Goal: Information Seeking & Learning: Compare options

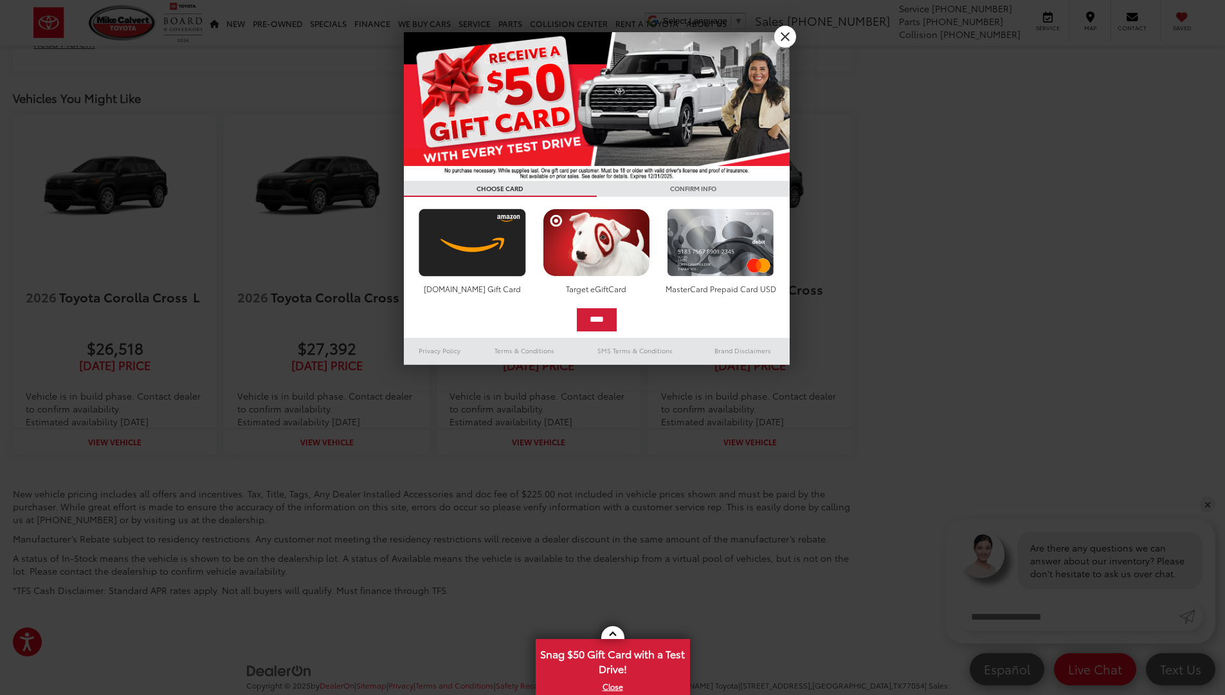
scroll to position [1794, 0]
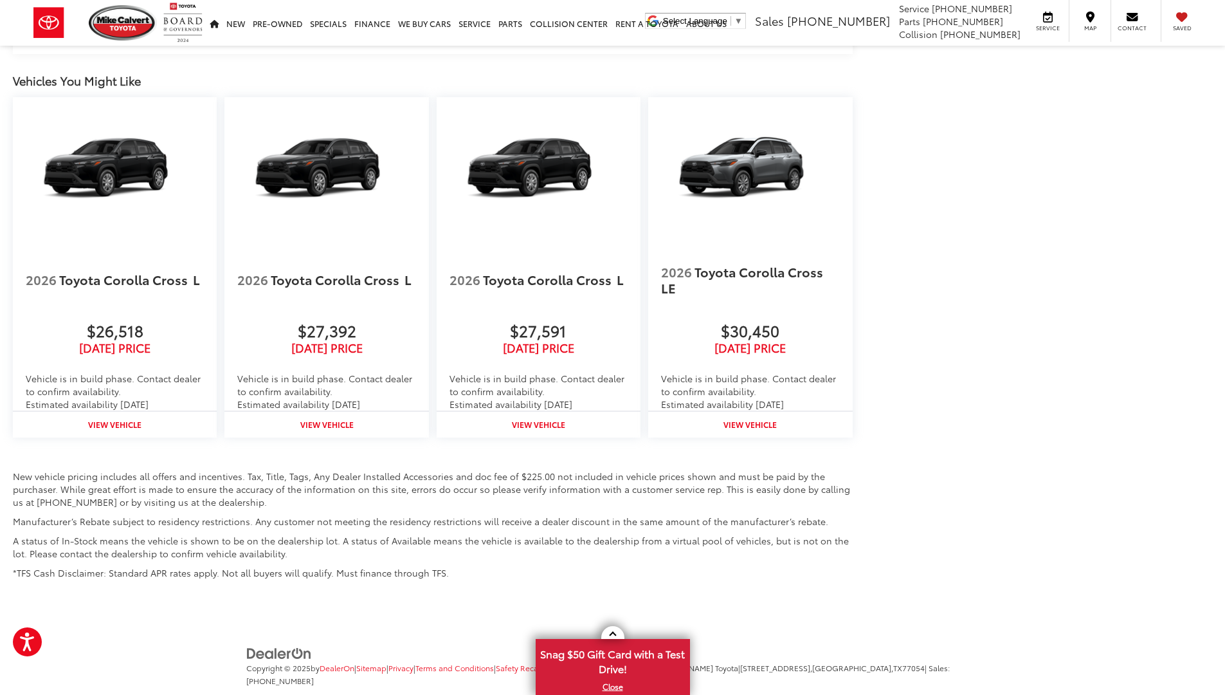
scroll to position [1734, 0]
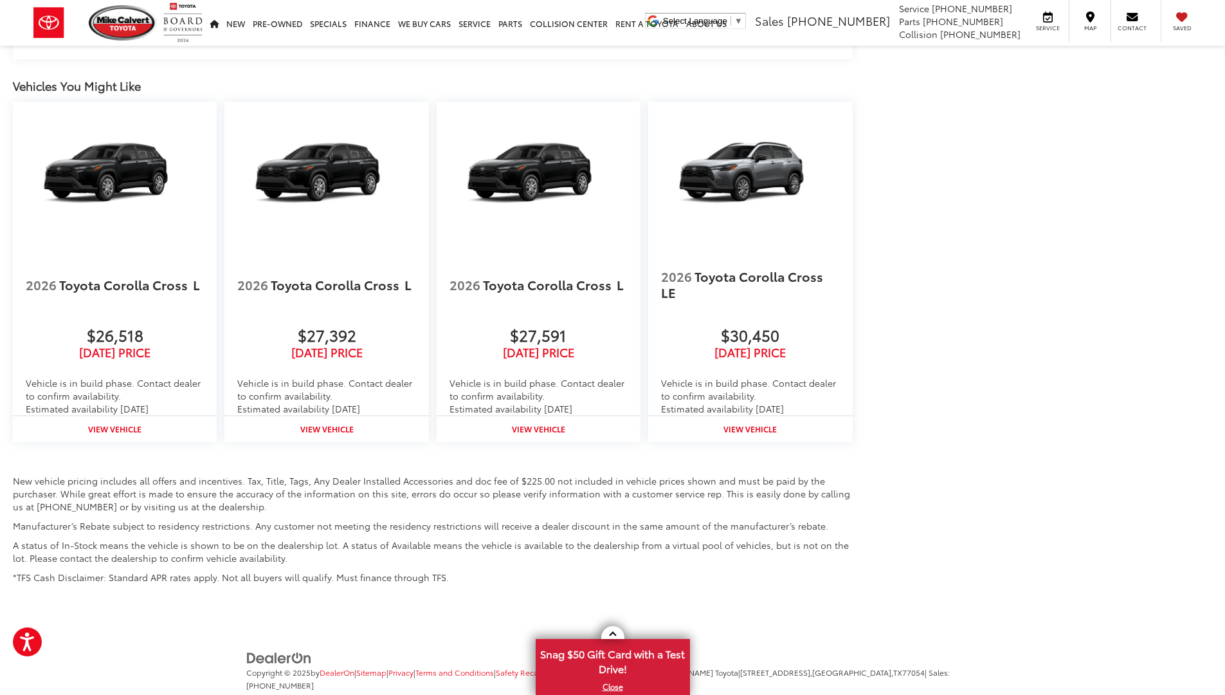
scroll to position [1768, 0]
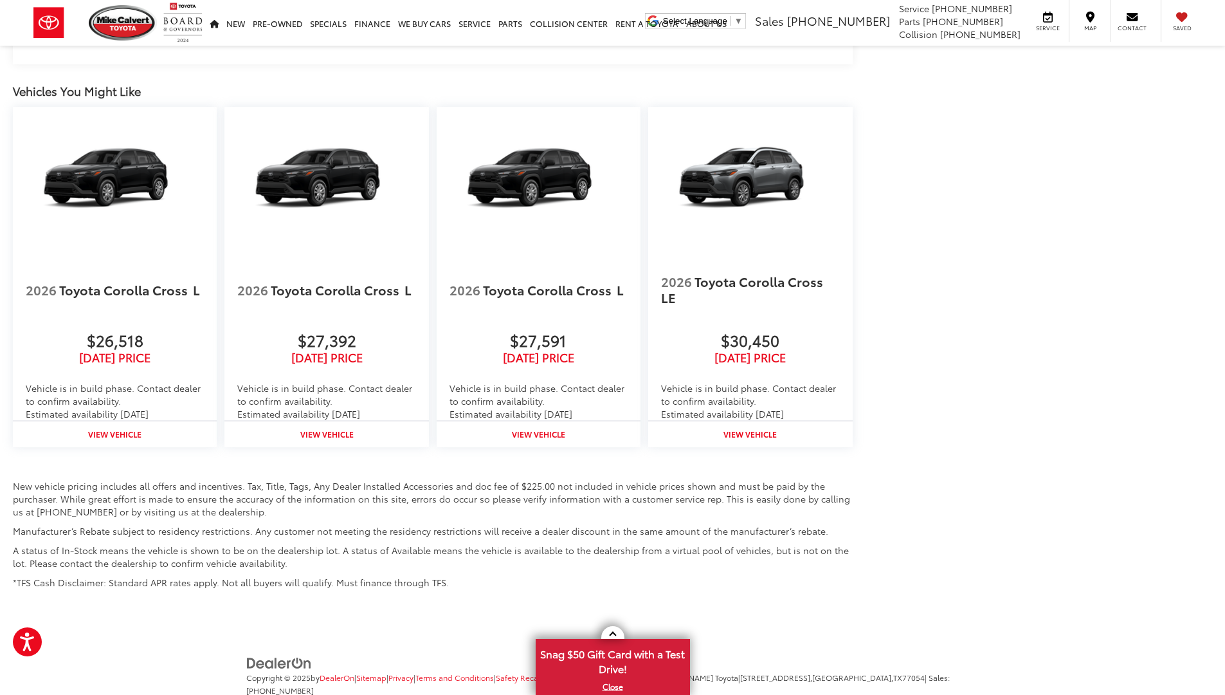
scroll to position [1768, 0]
